Goal: Information Seeking & Learning: Find specific fact

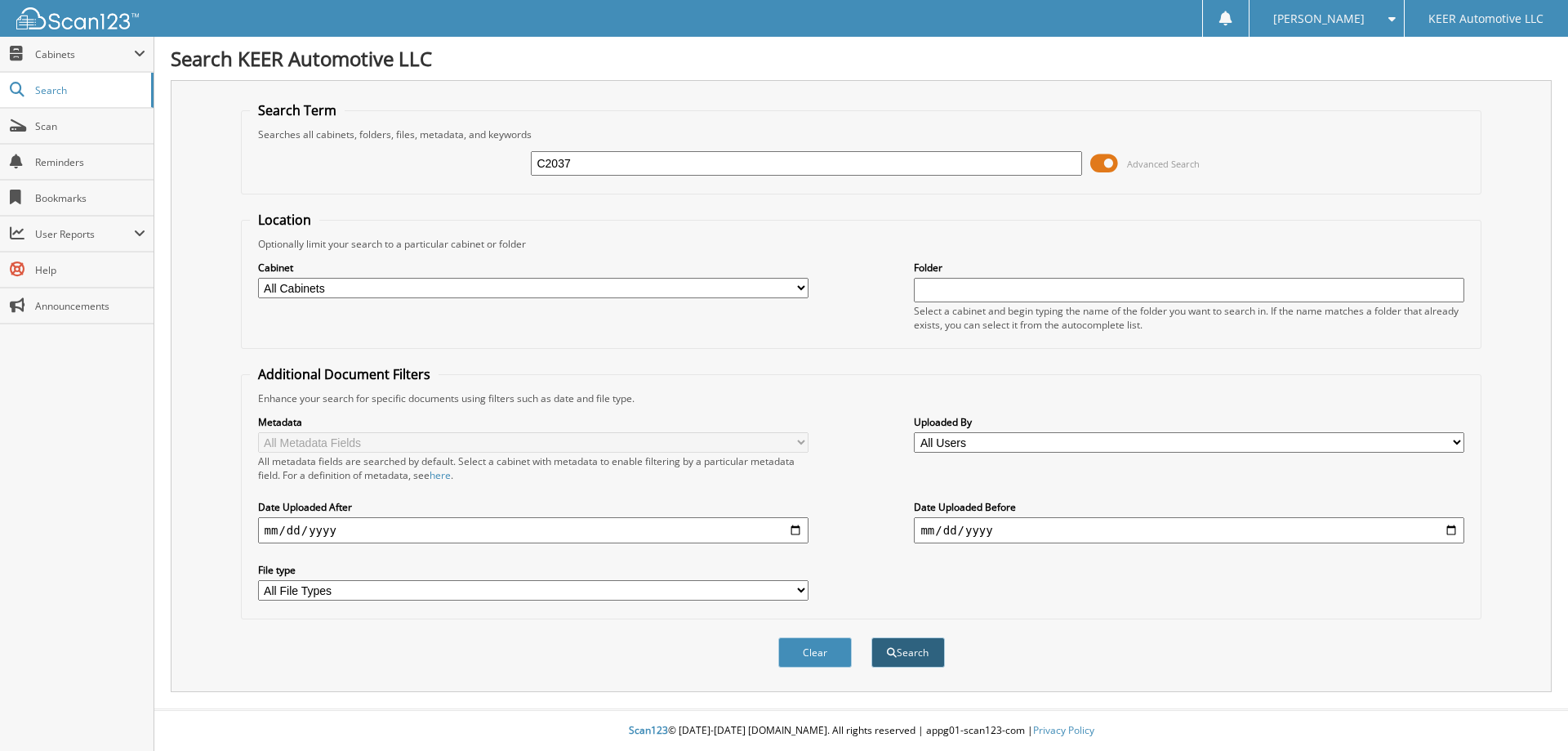
type input "C2037"
click at [896, 667] on button "Search" at bounding box center [908, 652] width 74 height 30
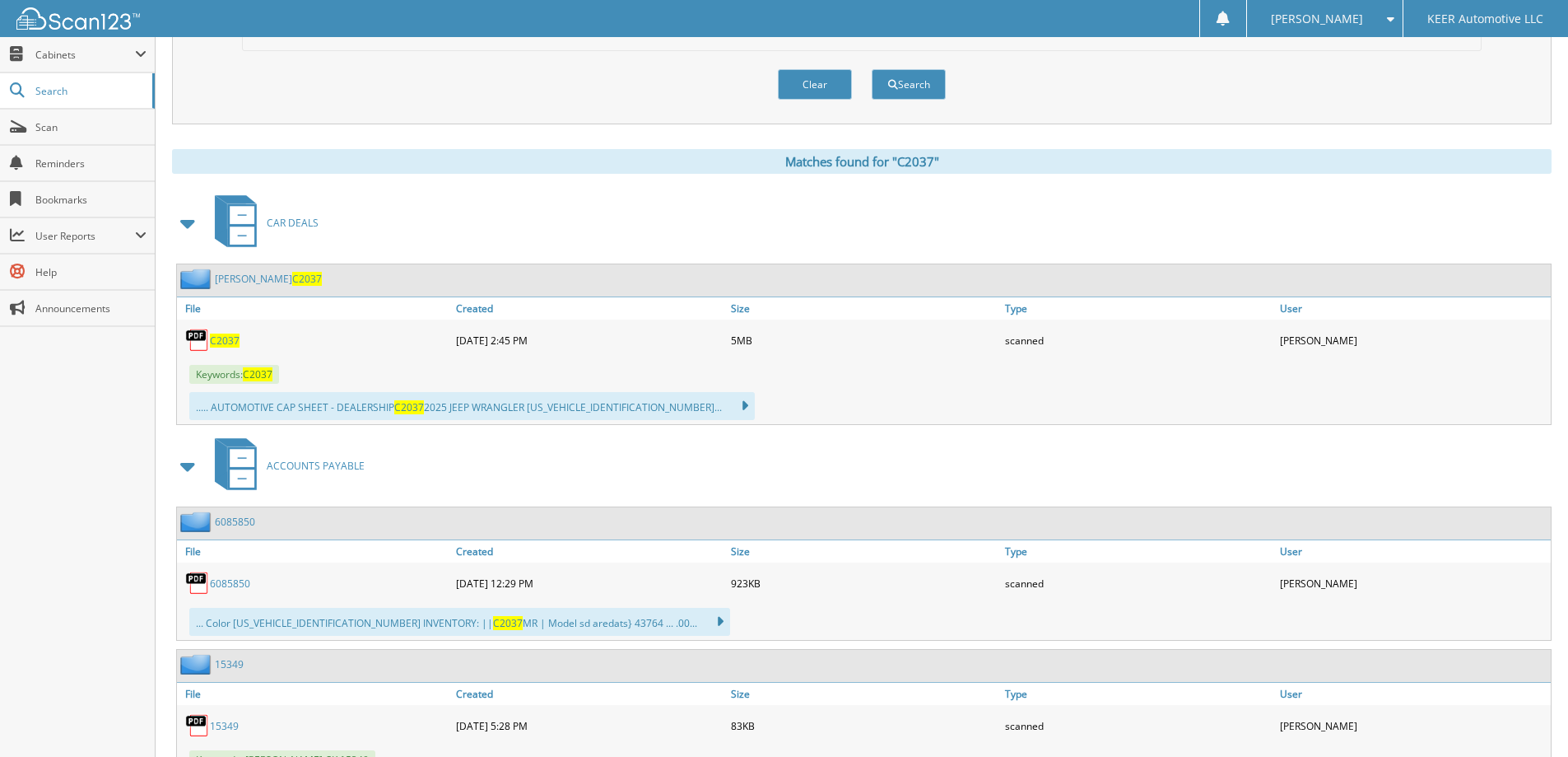
scroll to position [577, 0]
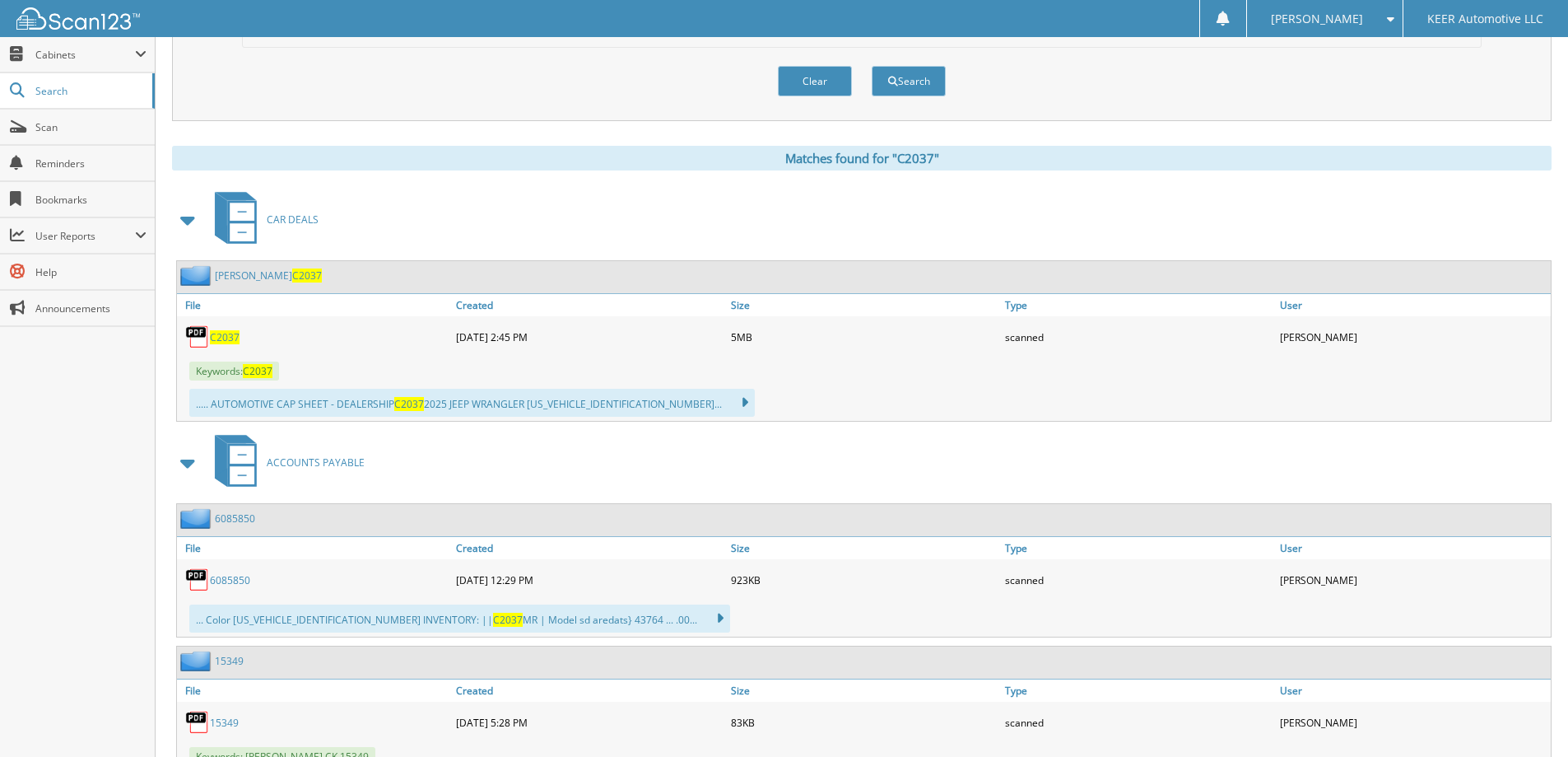
click at [218, 338] on span "C2037" at bounding box center [225, 337] width 30 height 14
